Goal: Use online tool/utility

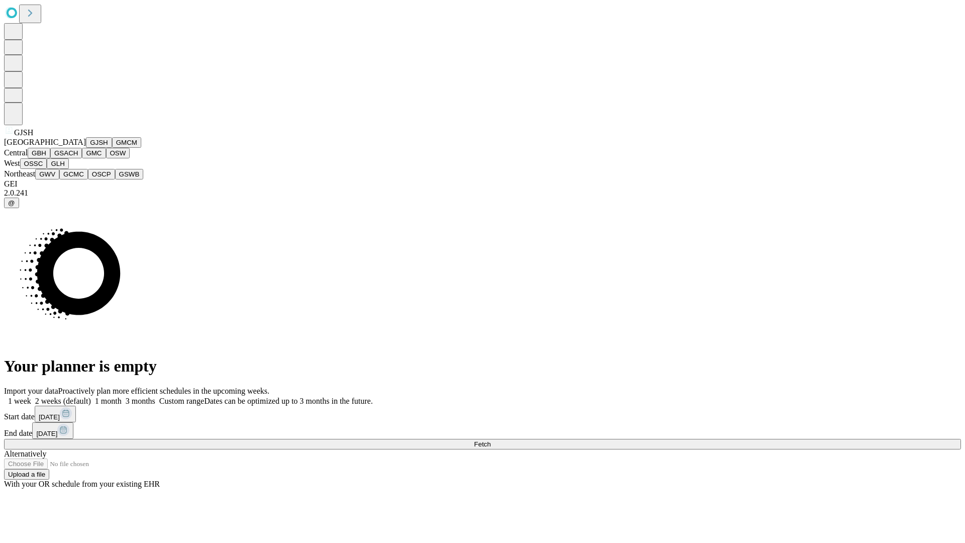
click at [86, 148] on button "GJSH" at bounding box center [99, 142] width 26 height 11
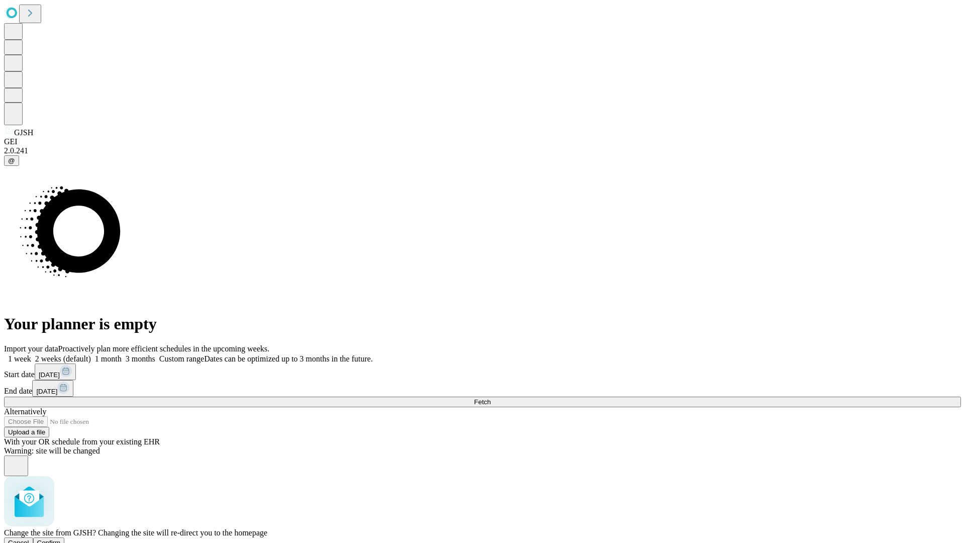
click at [61, 539] on span "Confirm" at bounding box center [49, 543] width 24 height 8
click at [91, 354] on label "2 weeks (default)" at bounding box center [61, 358] width 60 height 9
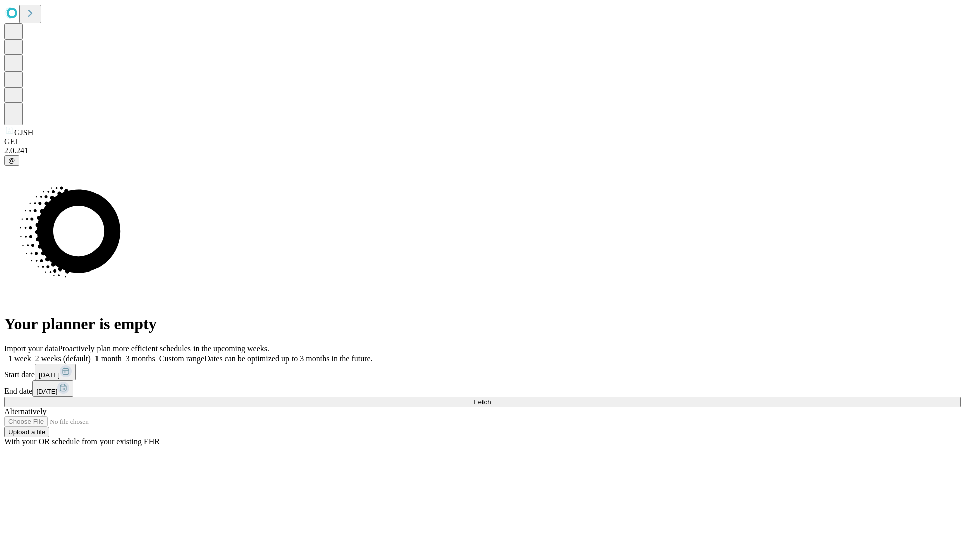
click at [490, 398] on span "Fetch" at bounding box center [482, 402] width 17 height 8
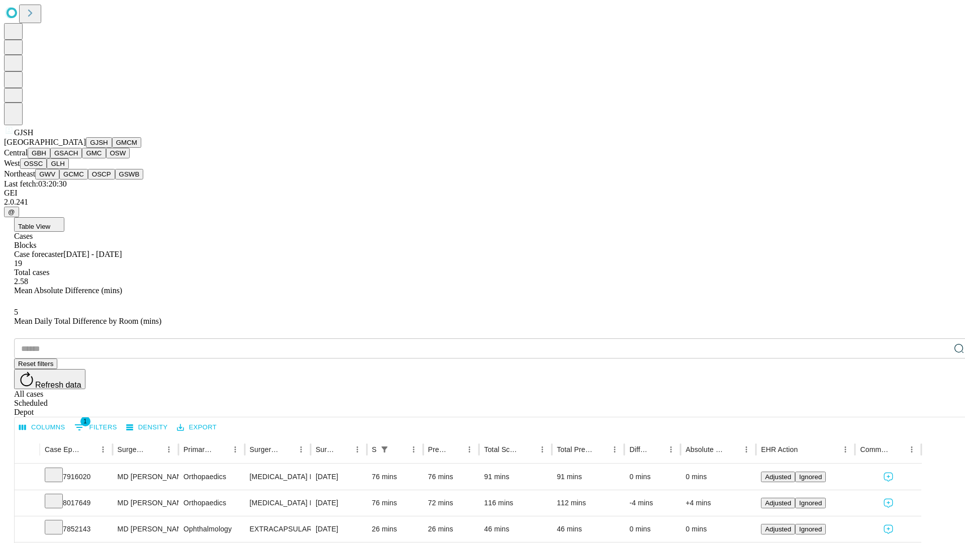
click at [112, 148] on button "GMCM" at bounding box center [126, 142] width 29 height 11
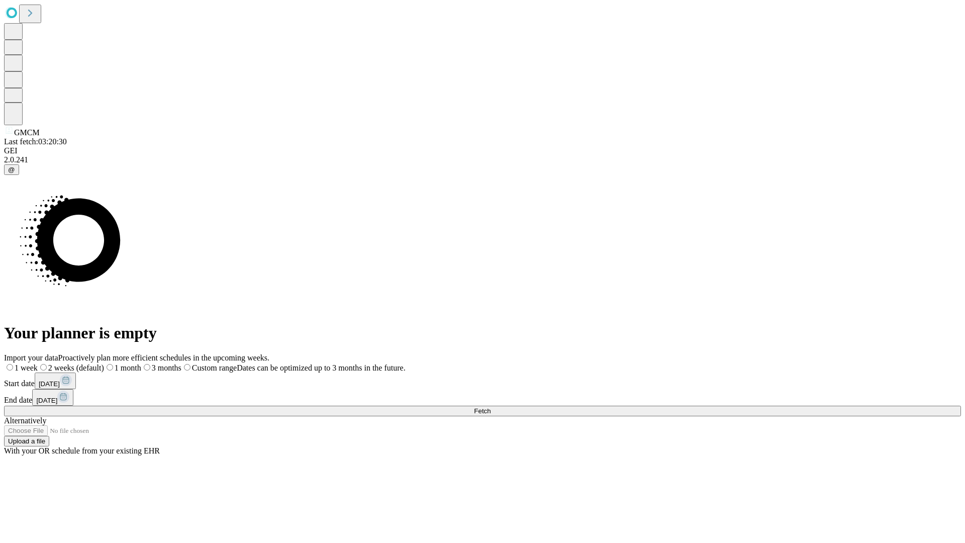
click at [104, 363] on label "2 weeks (default)" at bounding box center [71, 367] width 66 height 9
click at [490, 407] on span "Fetch" at bounding box center [482, 411] width 17 height 8
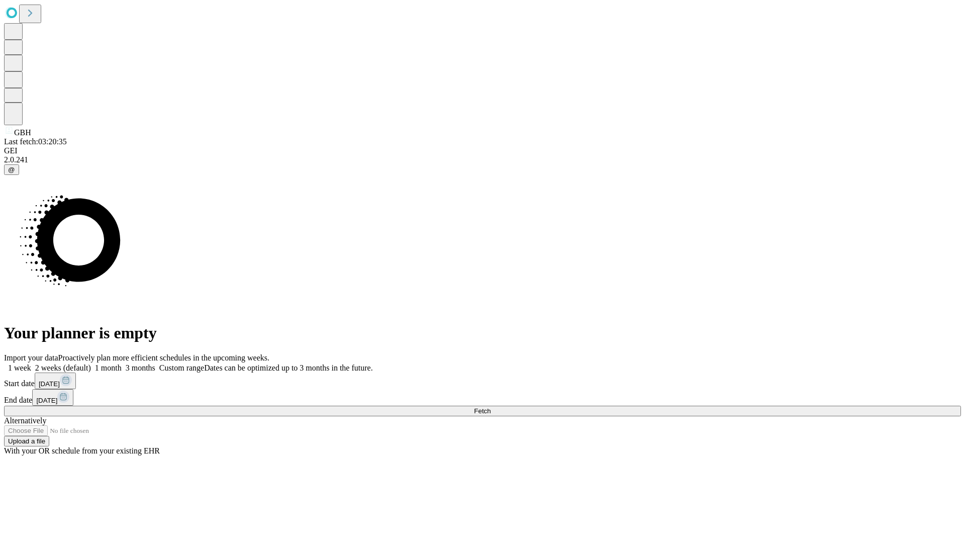
click at [91, 363] on label "2 weeks (default)" at bounding box center [61, 367] width 60 height 9
click at [490, 407] on span "Fetch" at bounding box center [482, 411] width 17 height 8
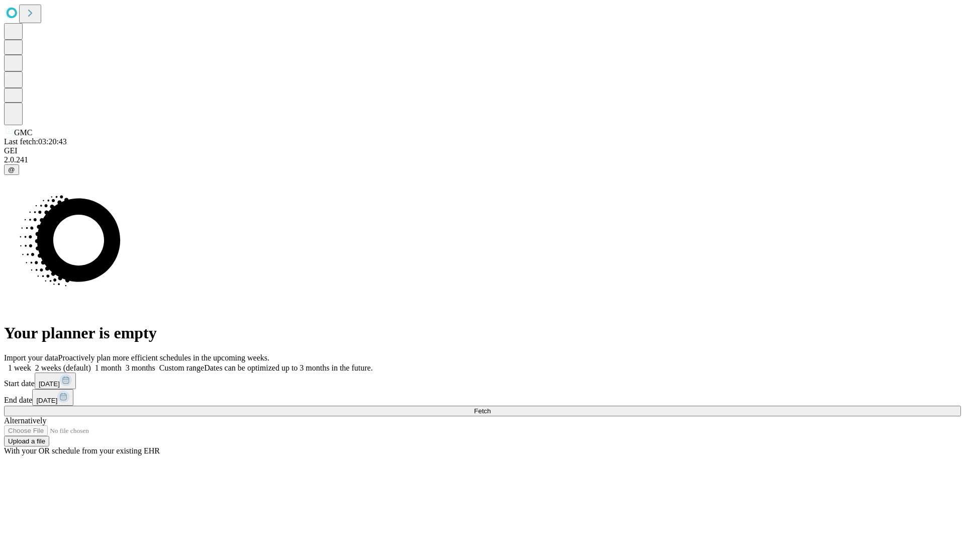
click at [490, 407] on span "Fetch" at bounding box center [482, 411] width 17 height 8
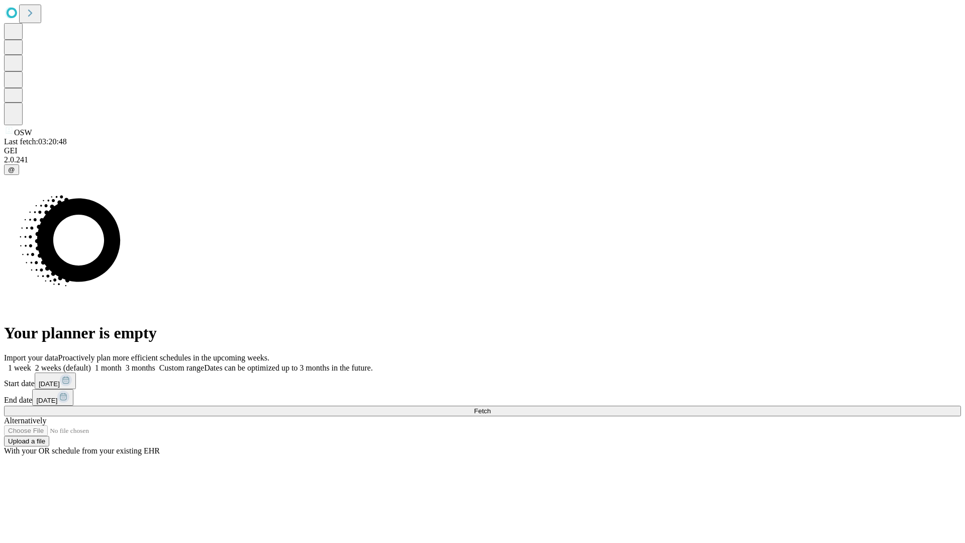
click at [490, 407] on span "Fetch" at bounding box center [482, 411] width 17 height 8
click at [91, 363] on label "2 weeks (default)" at bounding box center [61, 367] width 60 height 9
click at [490, 407] on span "Fetch" at bounding box center [482, 411] width 17 height 8
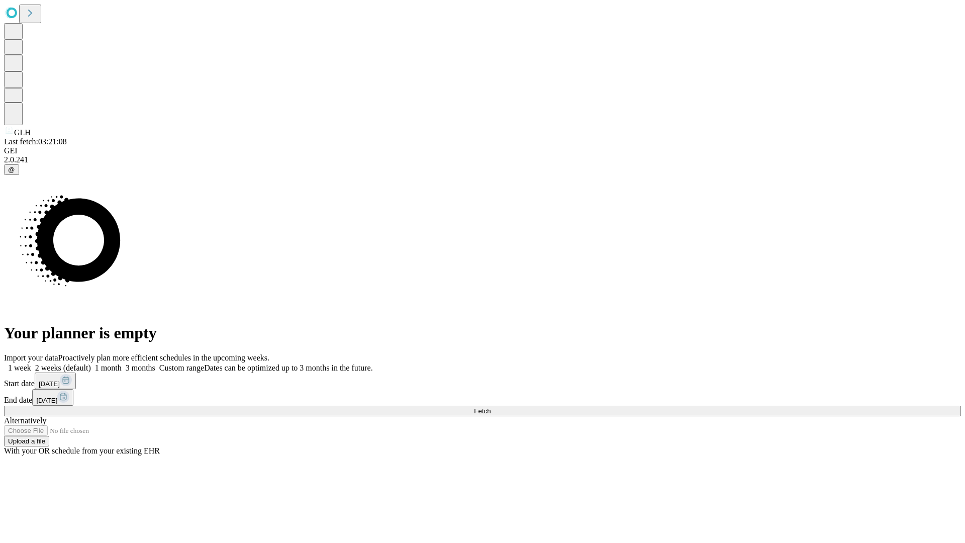
click at [91, 363] on label "2 weeks (default)" at bounding box center [61, 367] width 60 height 9
click at [490, 407] on span "Fetch" at bounding box center [482, 411] width 17 height 8
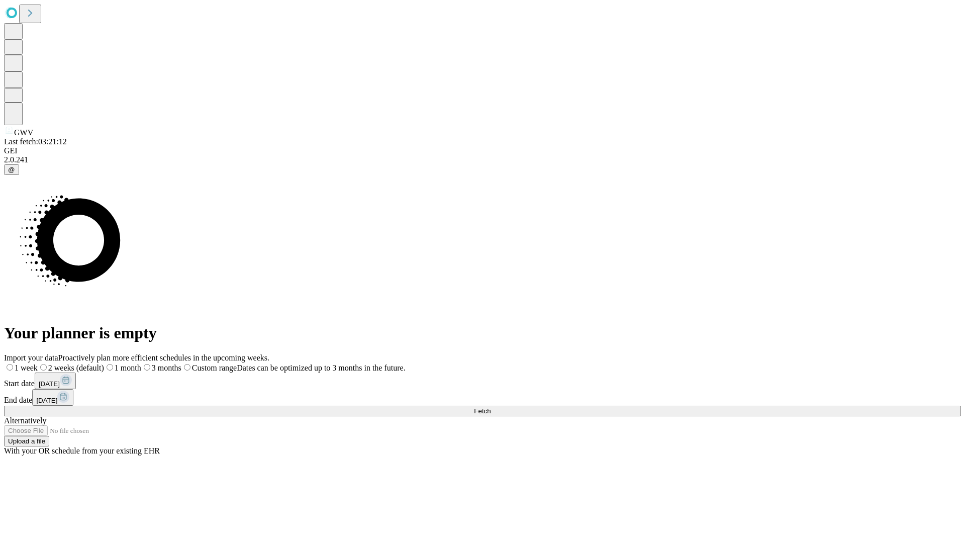
click at [104, 363] on label "2 weeks (default)" at bounding box center [71, 367] width 66 height 9
click at [490, 407] on span "Fetch" at bounding box center [482, 411] width 17 height 8
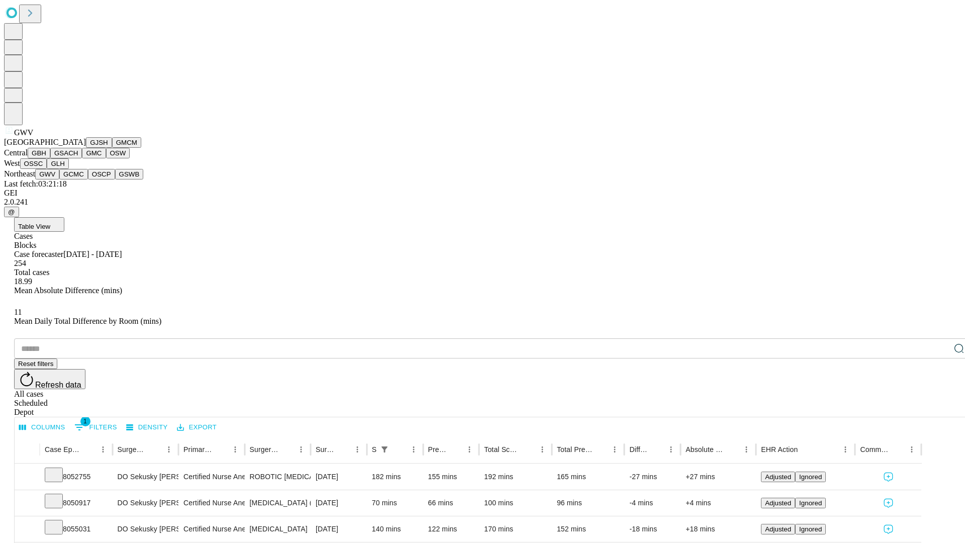
click at [78, 179] on button "GCMC" at bounding box center [73, 174] width 29 height 11
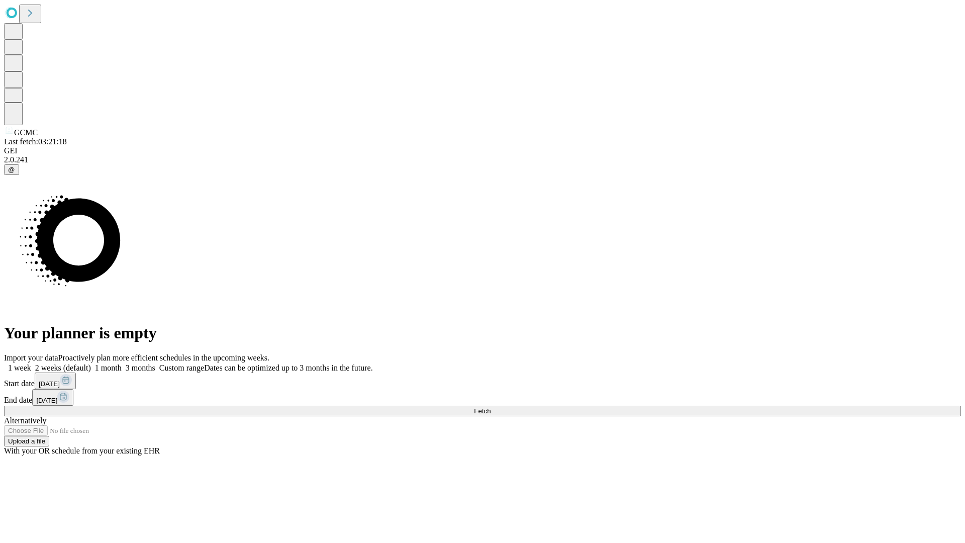
click at [91, 363] on label "2 weeks (default)" at bounding box center [61, 367] width 60 height 9
click at [490, 407] on span "Fetch" at bounding box center [482, 411] width 17 height 8
